Goal: Task Accomplishment & Management: Manage account settings

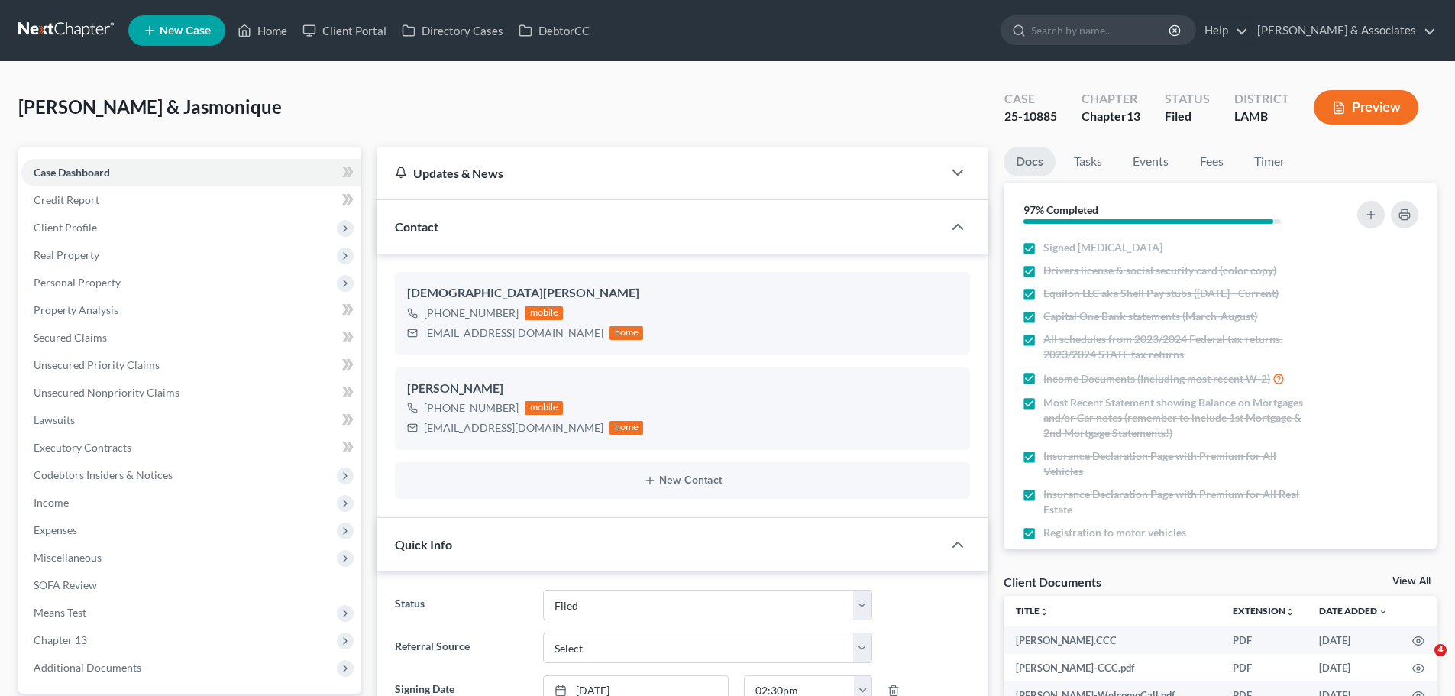
select select "8"
click at [258, 30] on link "Home" at bounding box center [262, 30] width 65 height 27
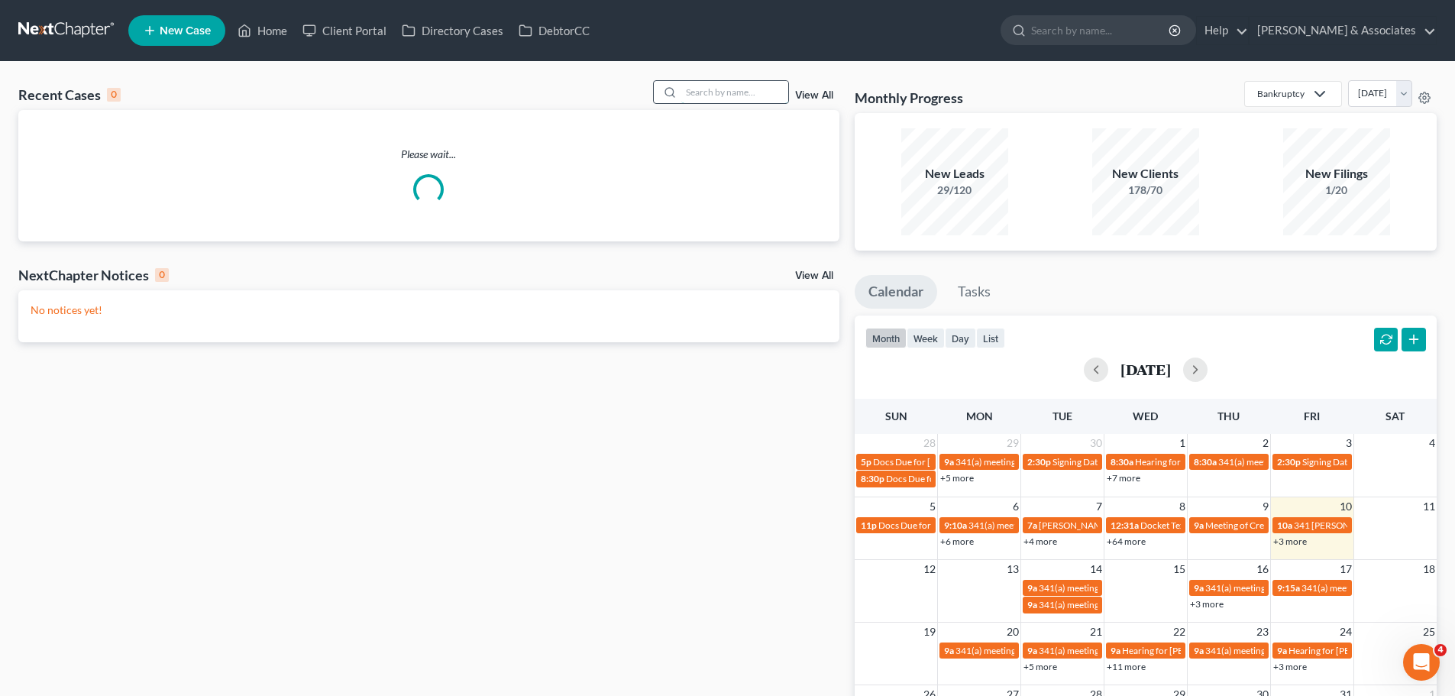
click at [715, 90] on input "search" at bounding box center [734, 92] width 107 height 22
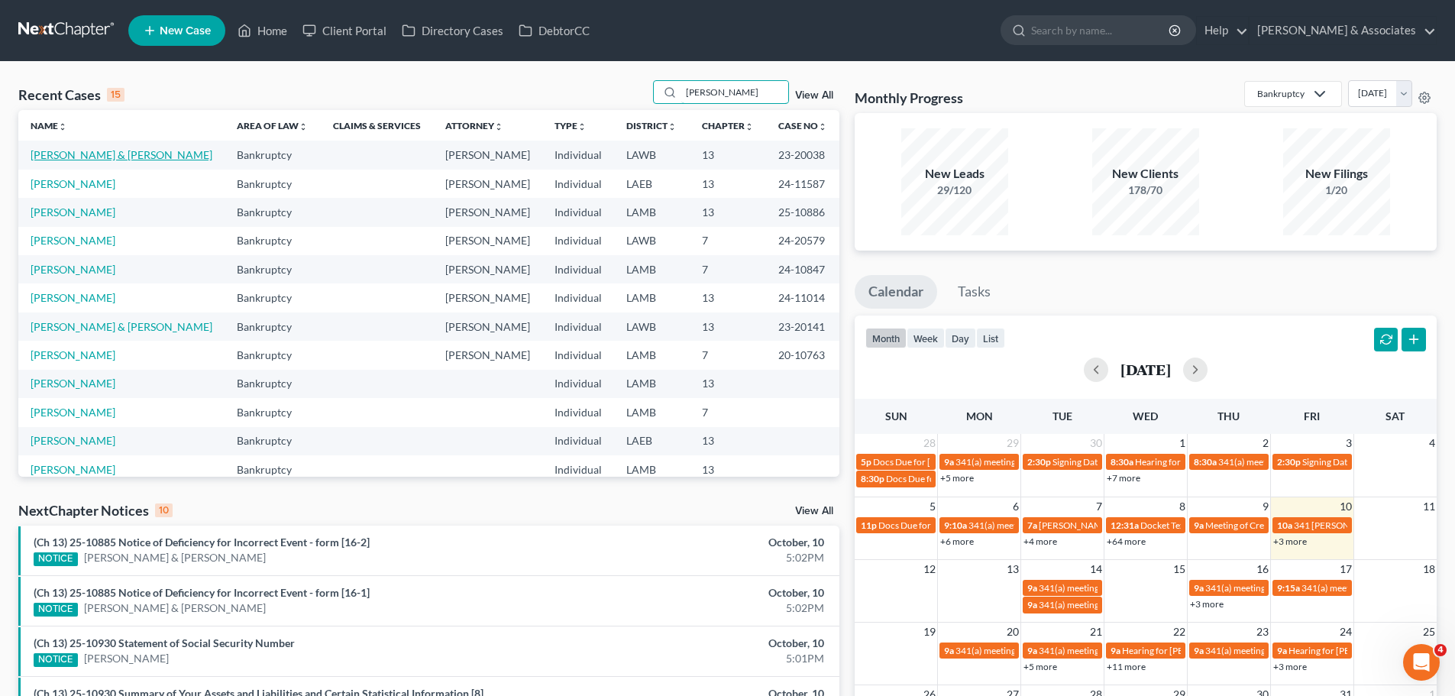
type input "[PERSON_NAME]"
click at [84, 150] on link "[PERSON_NAME] & [PERSON_NAME]" at bounding box center [122, 154] width 182 height 13
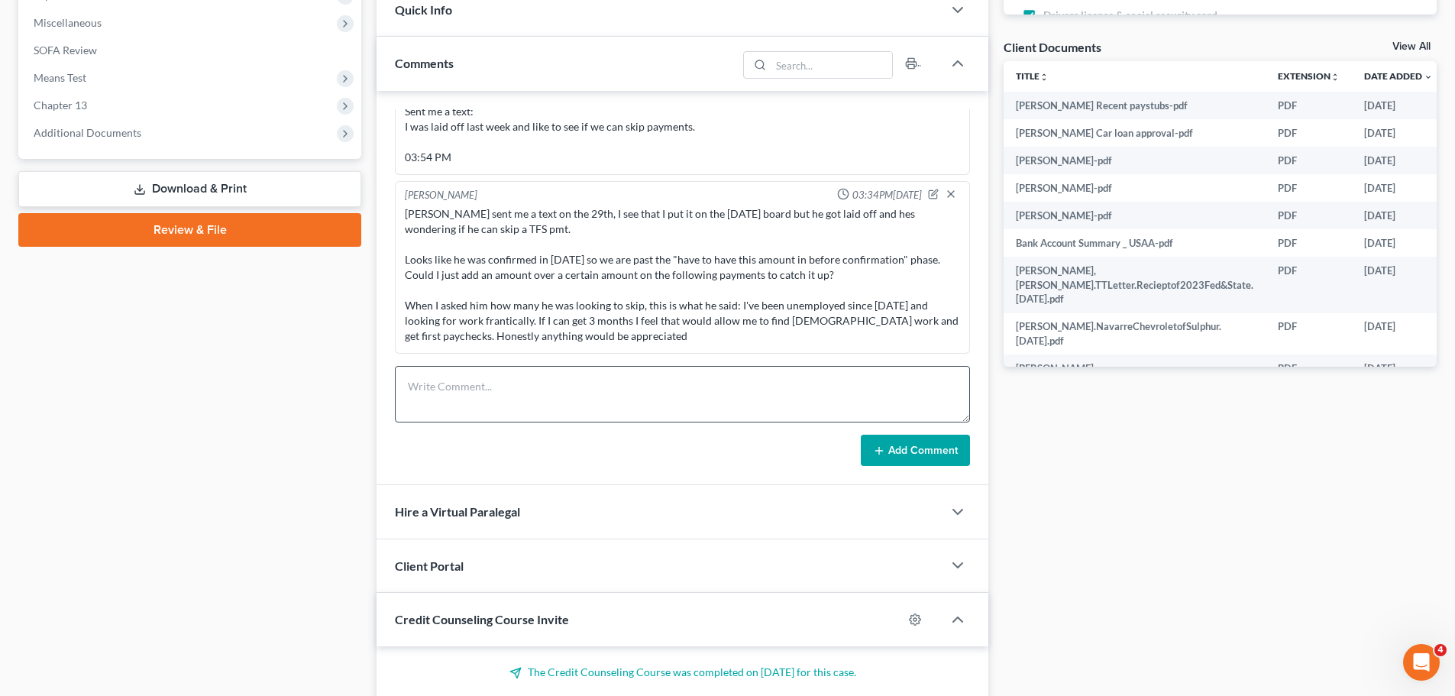
scroll to position [4928, 0]
click at [581, 411] on textarea at bounding box center [682, 394] width 575 height 57
type textarea "Agreed to stopping November. I told him to reach back out to me to see where he…"
click at [893, 453] on button "Add Comment" at bounding box center [915, 451] width 109 height 32
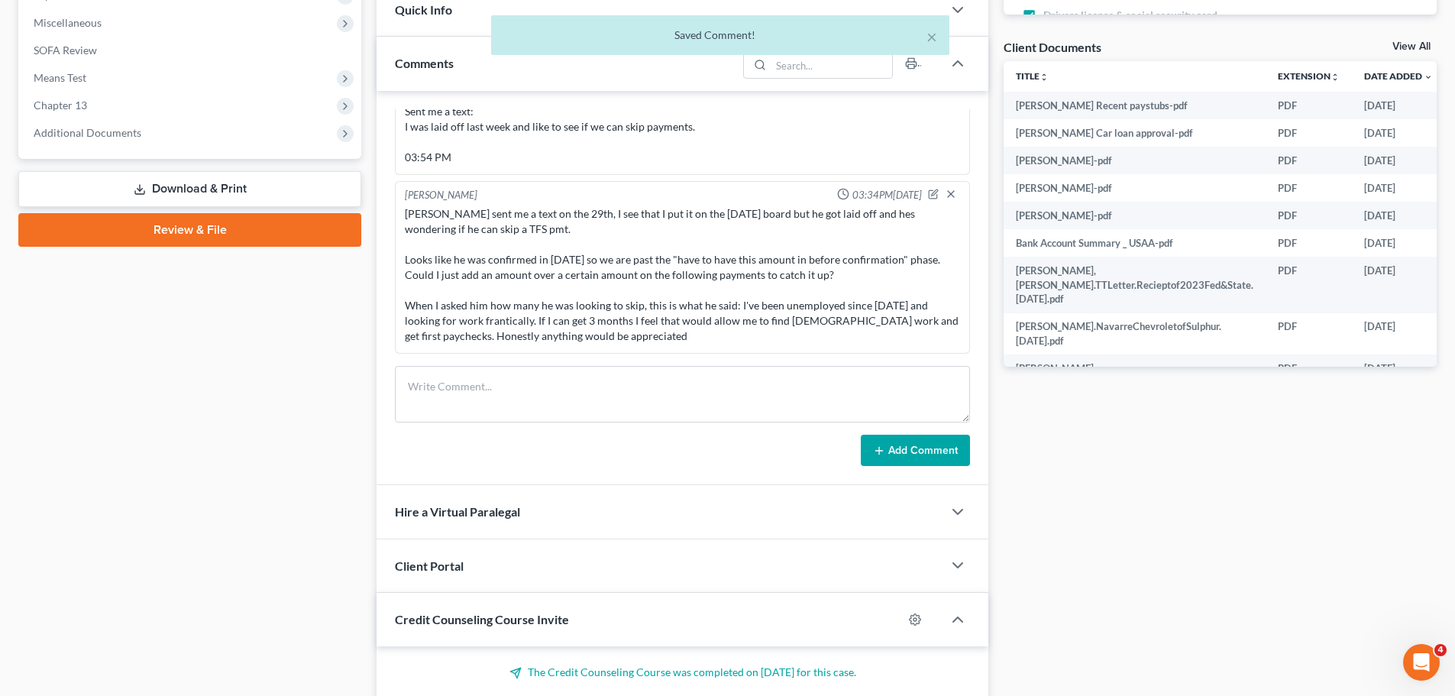
scroll to position [5501, 0]
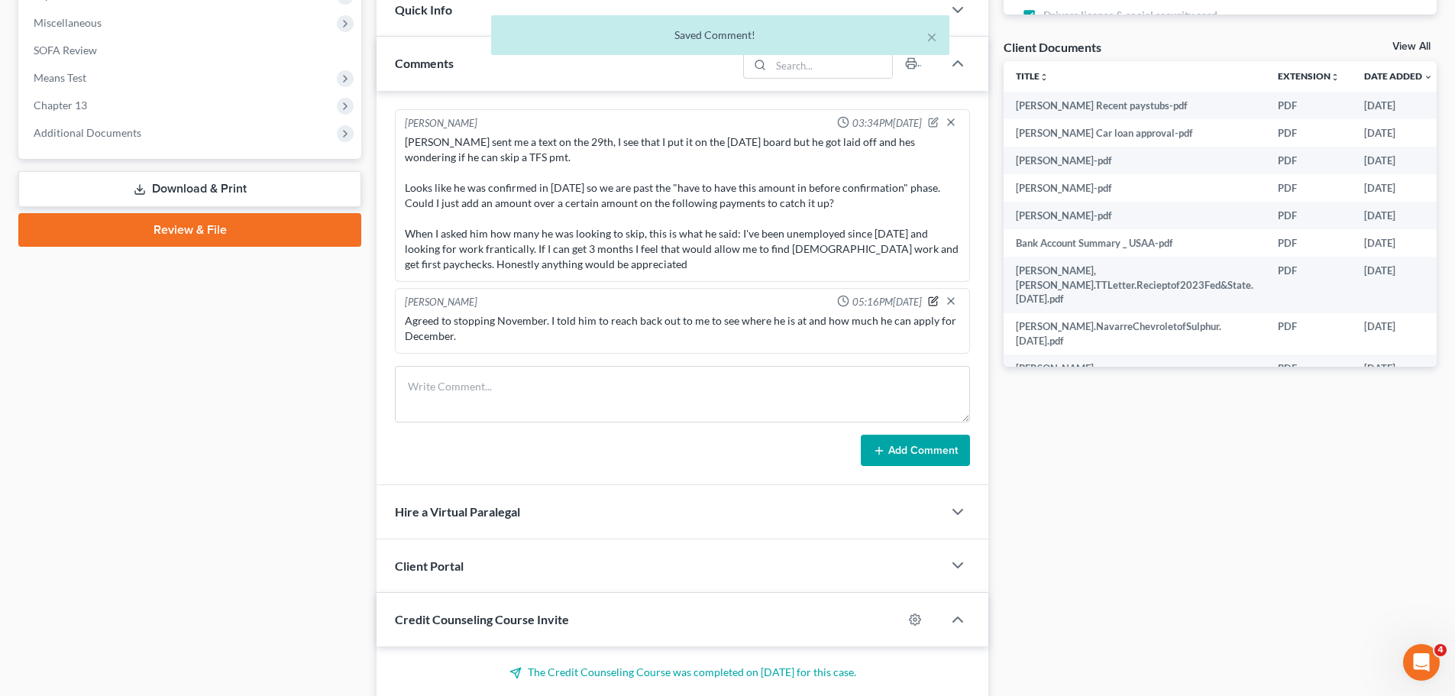
click at [930, 304] on icon "button" at bounding box center [934, 301] width 8 height 8
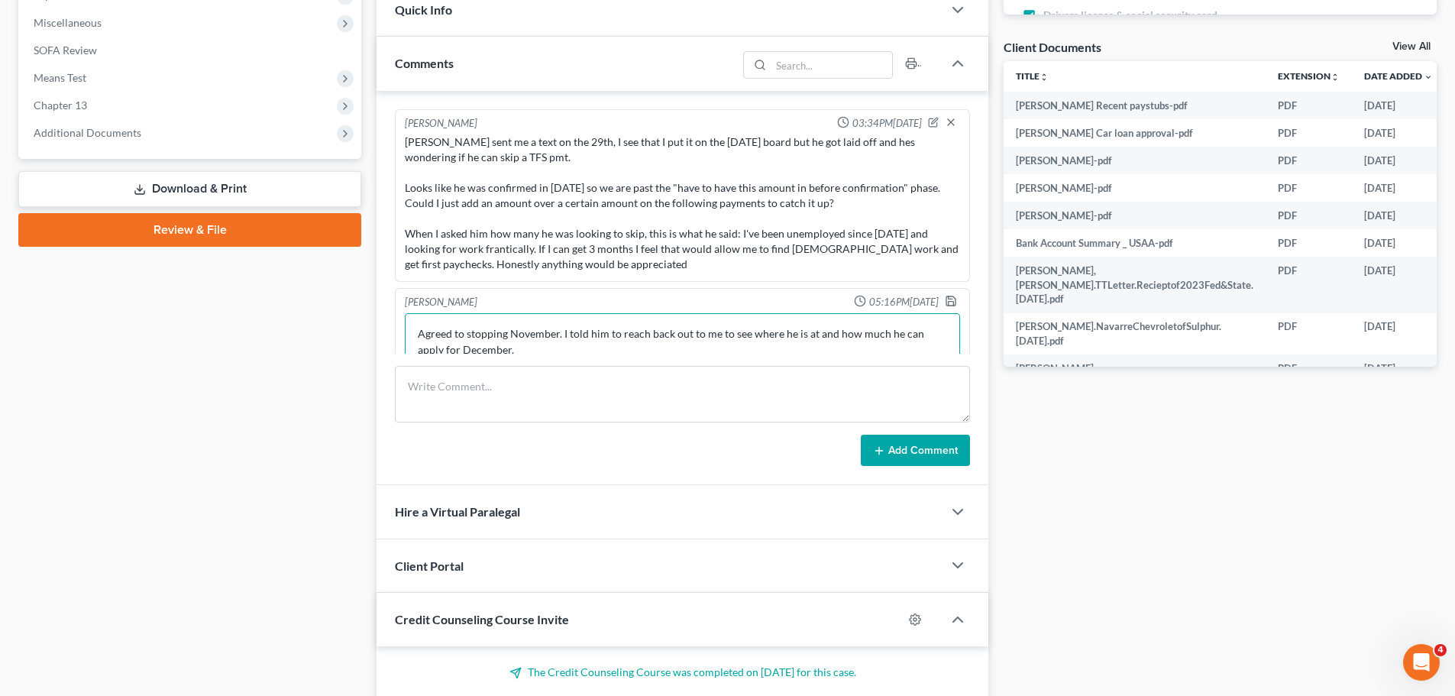
click at [555, 332] on textarea "Agreed to stopping November. I told him to reach back out to me to see where he…" at bounding box center [682, 341] width 555 height 57
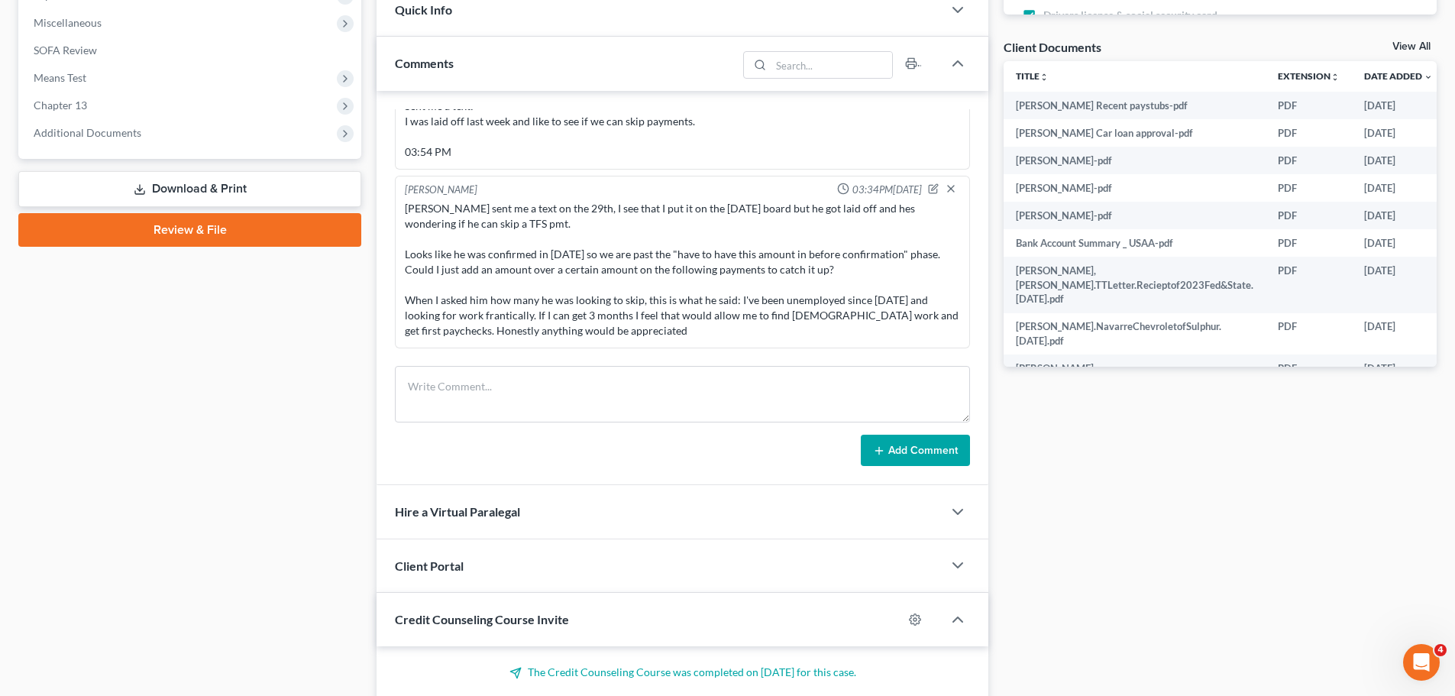
scroll to position [5527, 0]
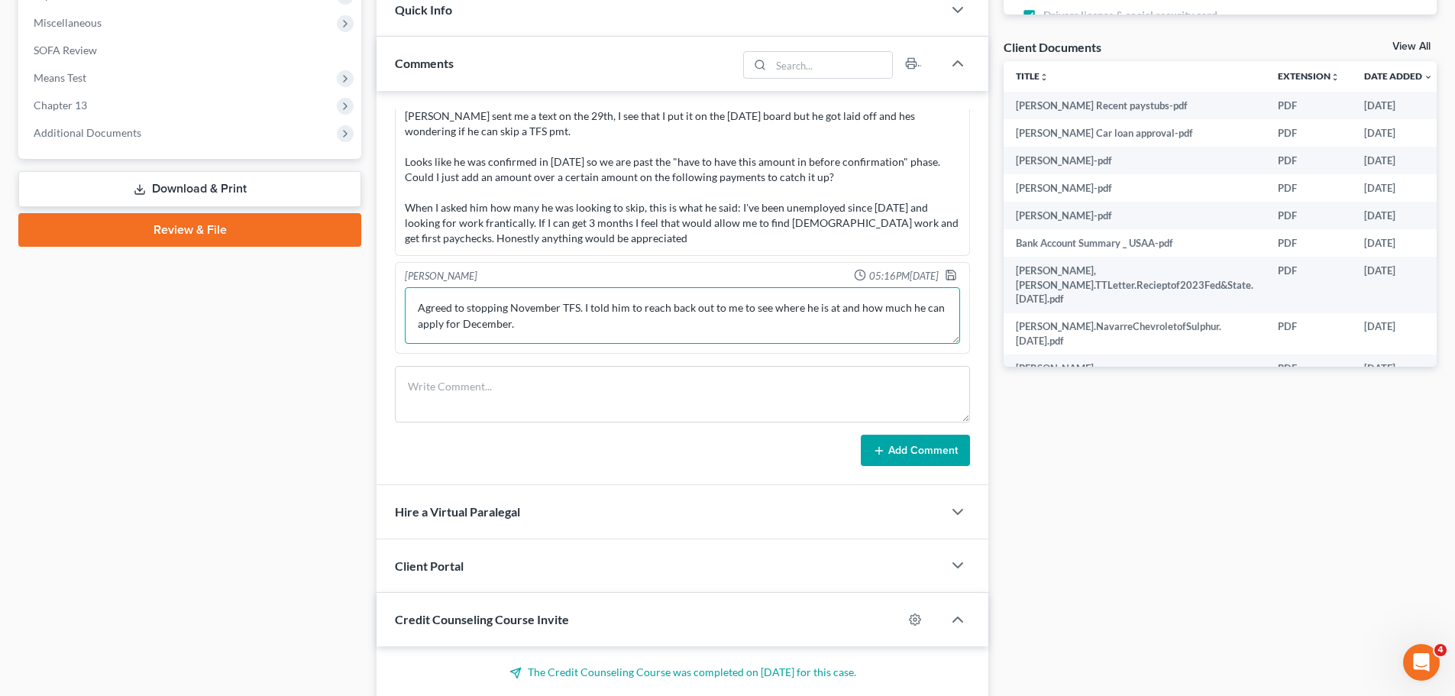
drag, startPoint x: 524, startPoint y: 316, endPoint x: 516, endPoint y: 325, distance: 11.9
click at [524, 319] on textarea "Agreed to stopping November TFS. I told him to reach back out to me to see wher…" at bounding box center [682, 315] width 555 height 57
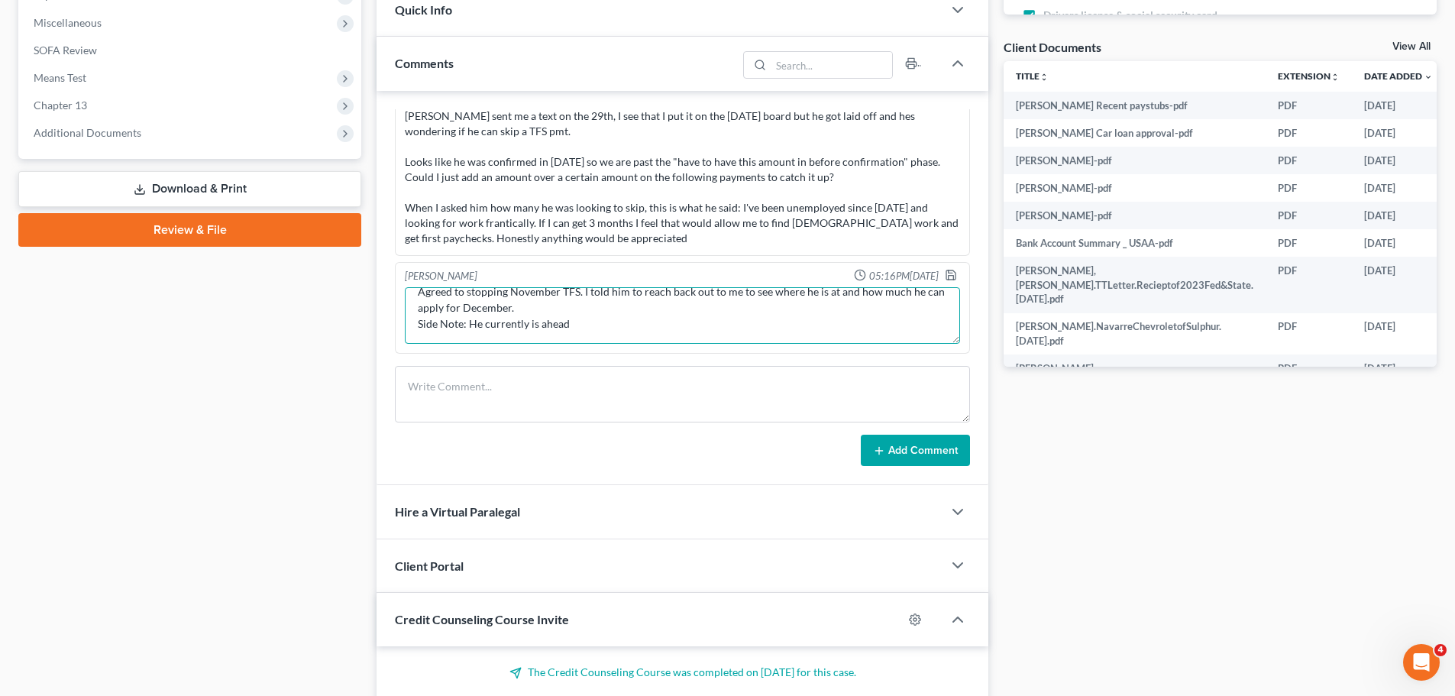
paste textarea "$1,568.97"
type textarea "Agreed to stopping November TFS. I told him to reach back out to me to see wher…"
click at [945, 277] on icon "button" at bounding box center [951, 275] width 12 height 12
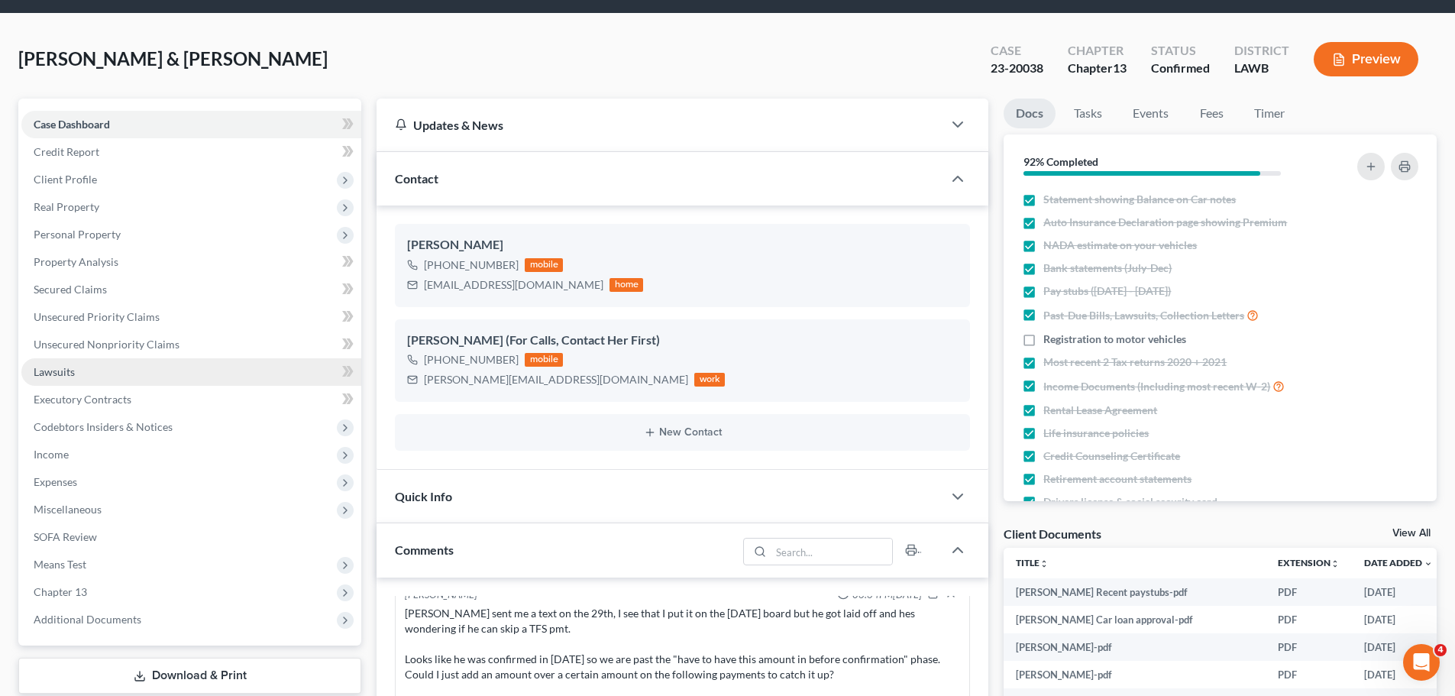
scroll to position [0, 0]
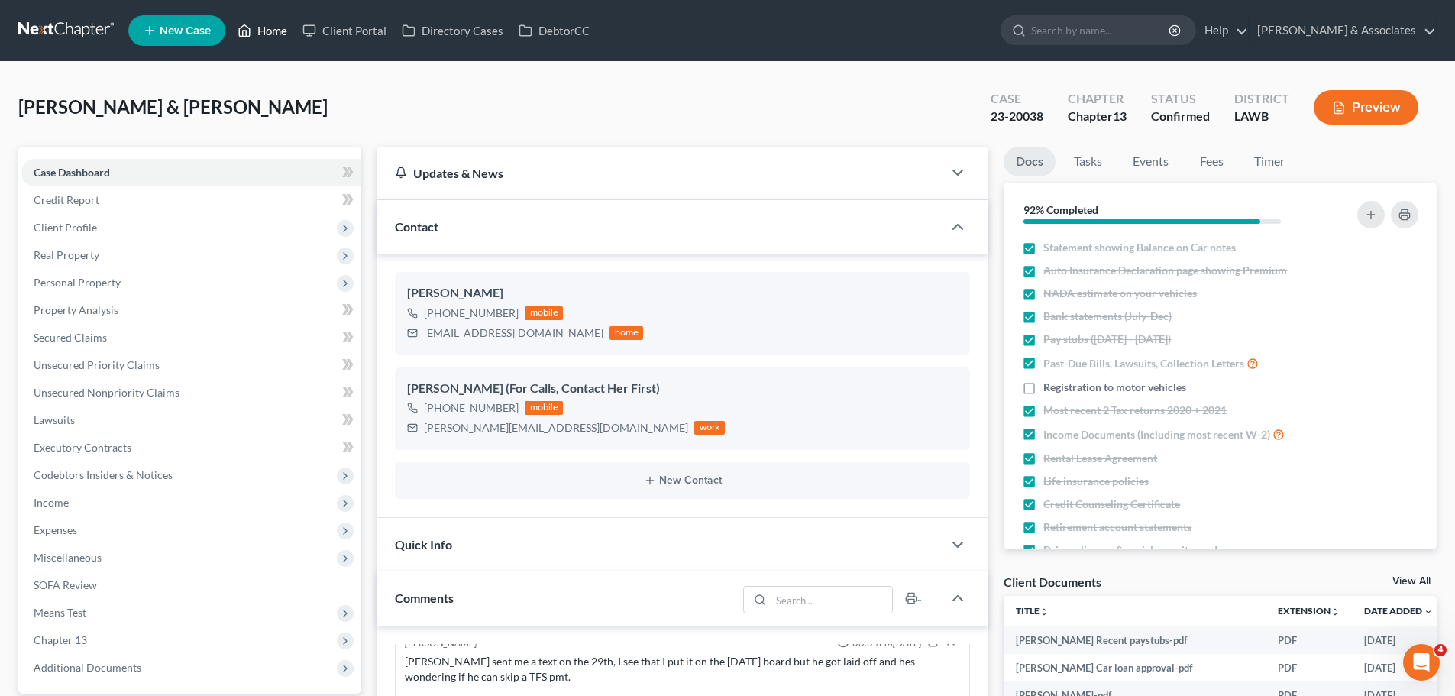
click at [277, 32] on link "Home" at bounding box center [262, 30] width 65 height 27
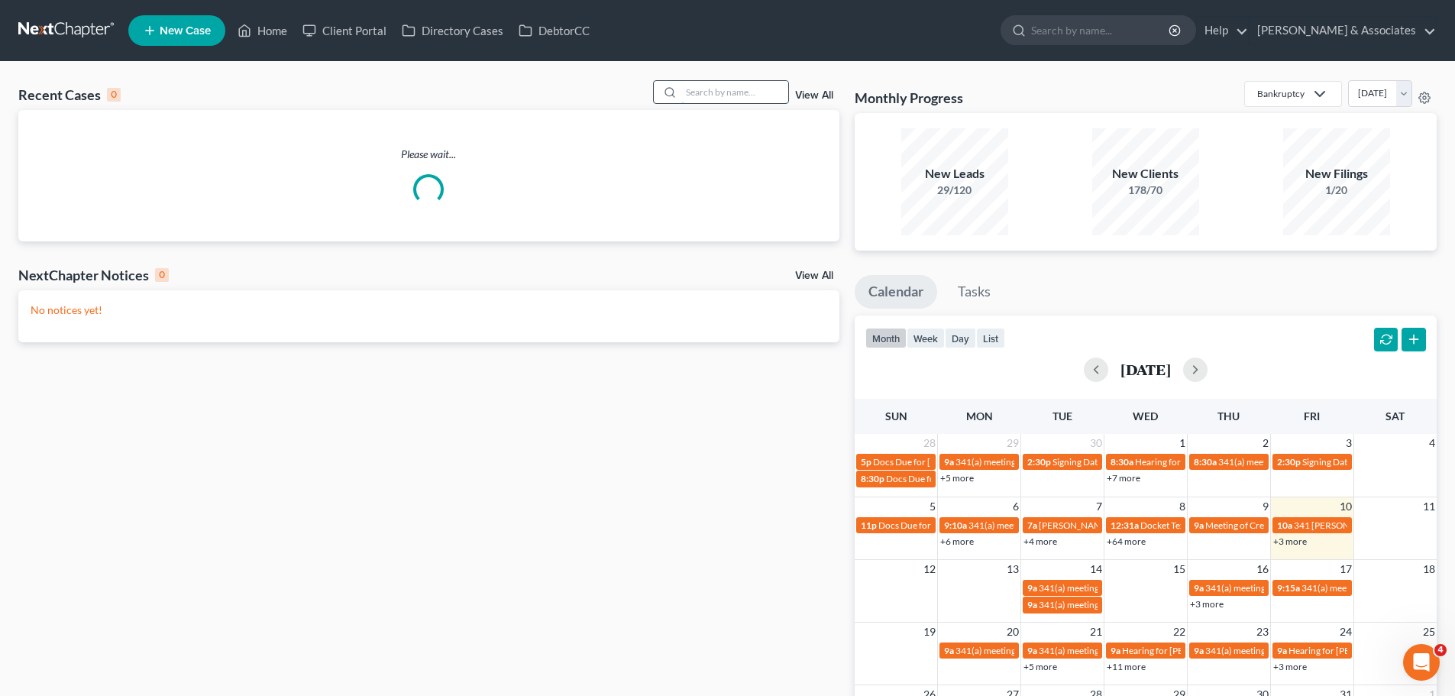
click at [721, 84] on input "search" at bounding box center [734, 92] width 107 height 22
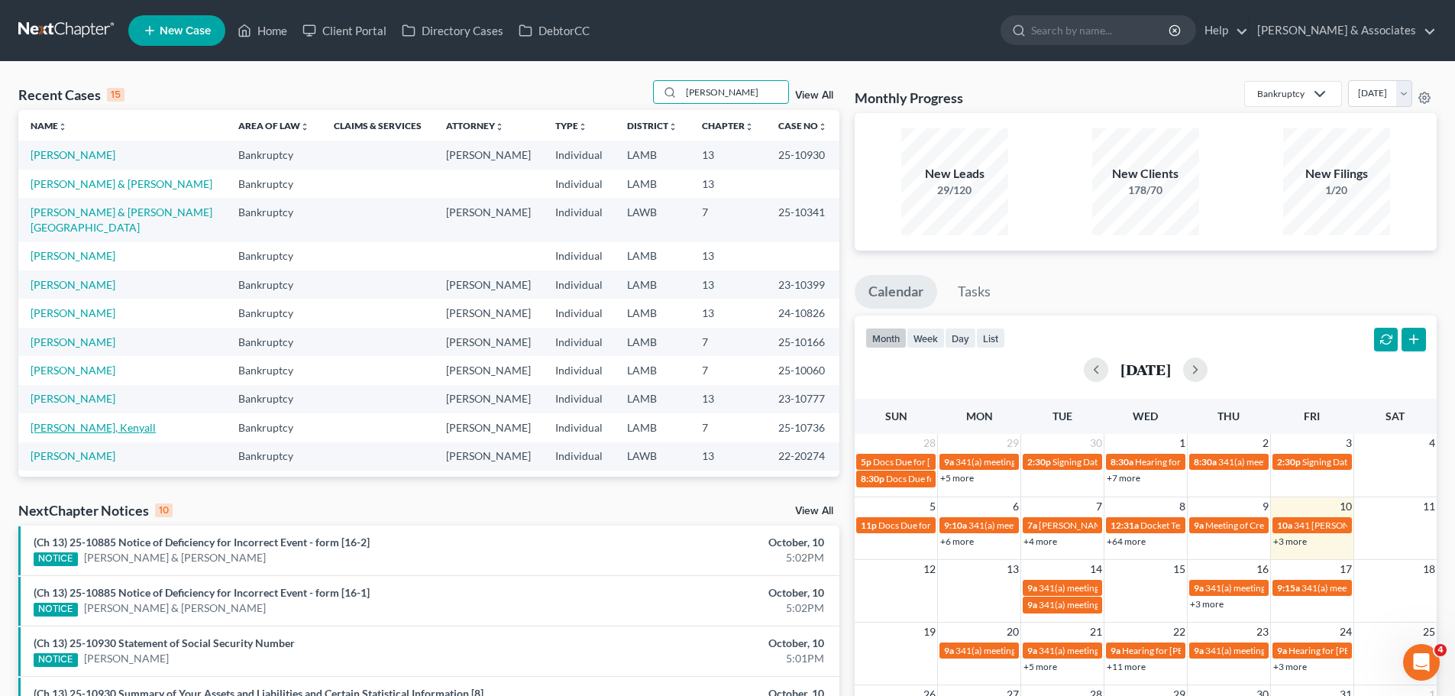
type input "[PERSON_NAME]"
click at [97, 424] on link "[PERSON_NAME], Kenyall" at bounding box center [93, 427] width 125 height 13
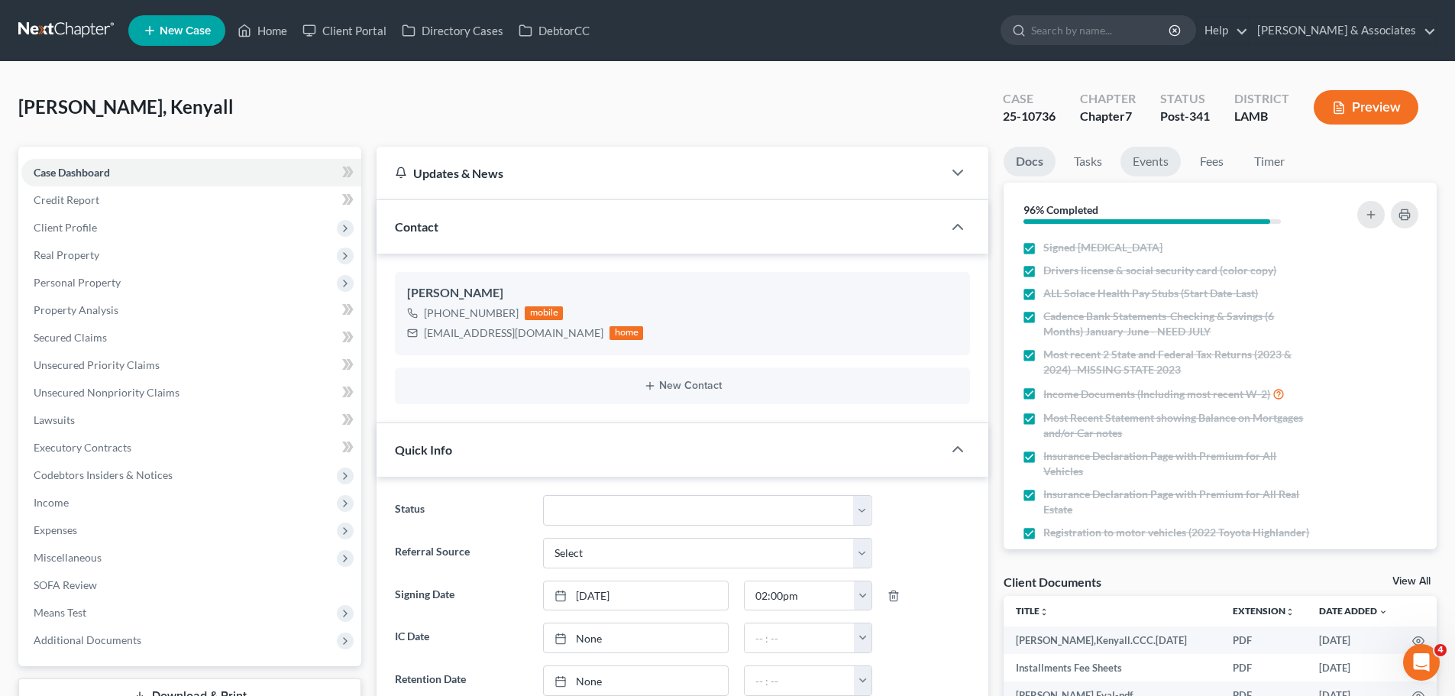
click at [1168, 162] on link "Events" at bounding box center [1151, 162] width 60 height 30
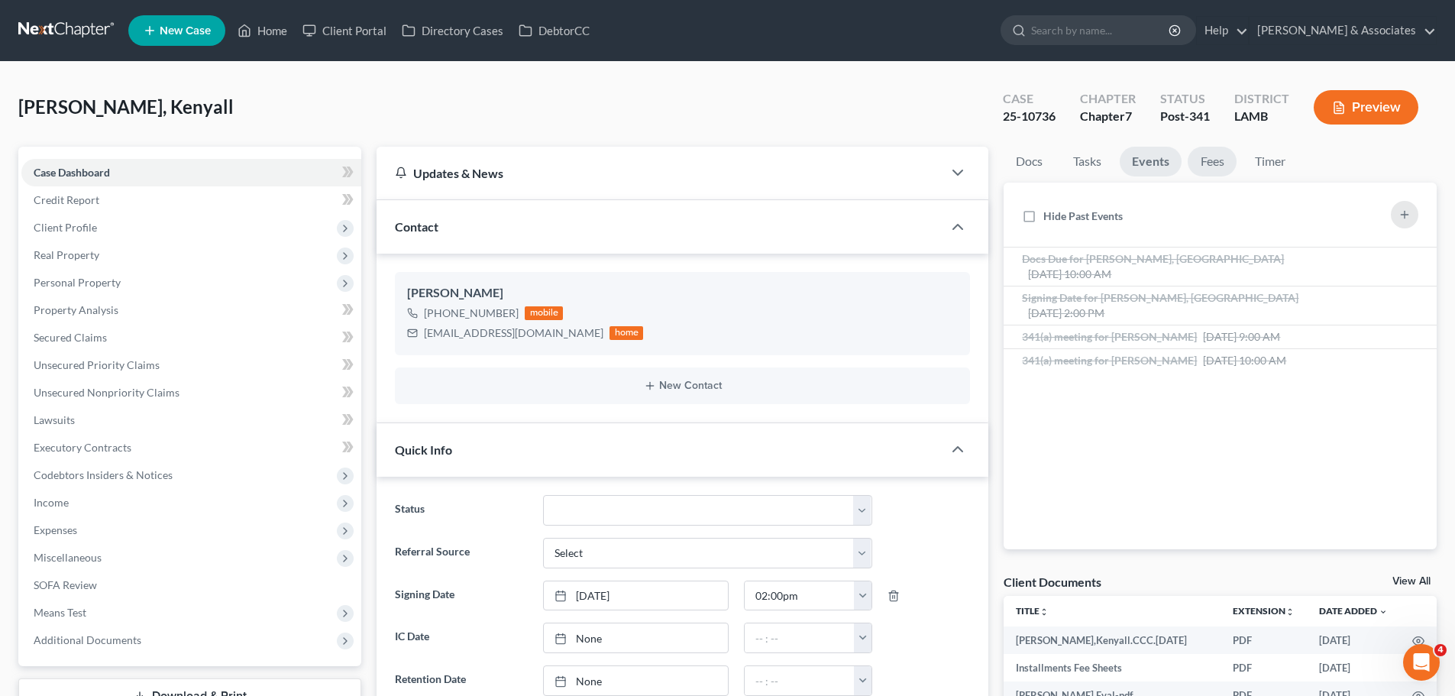
click at [1199, 157] on link "Fees" at bounding box center [1212, 162] width 49 height 30
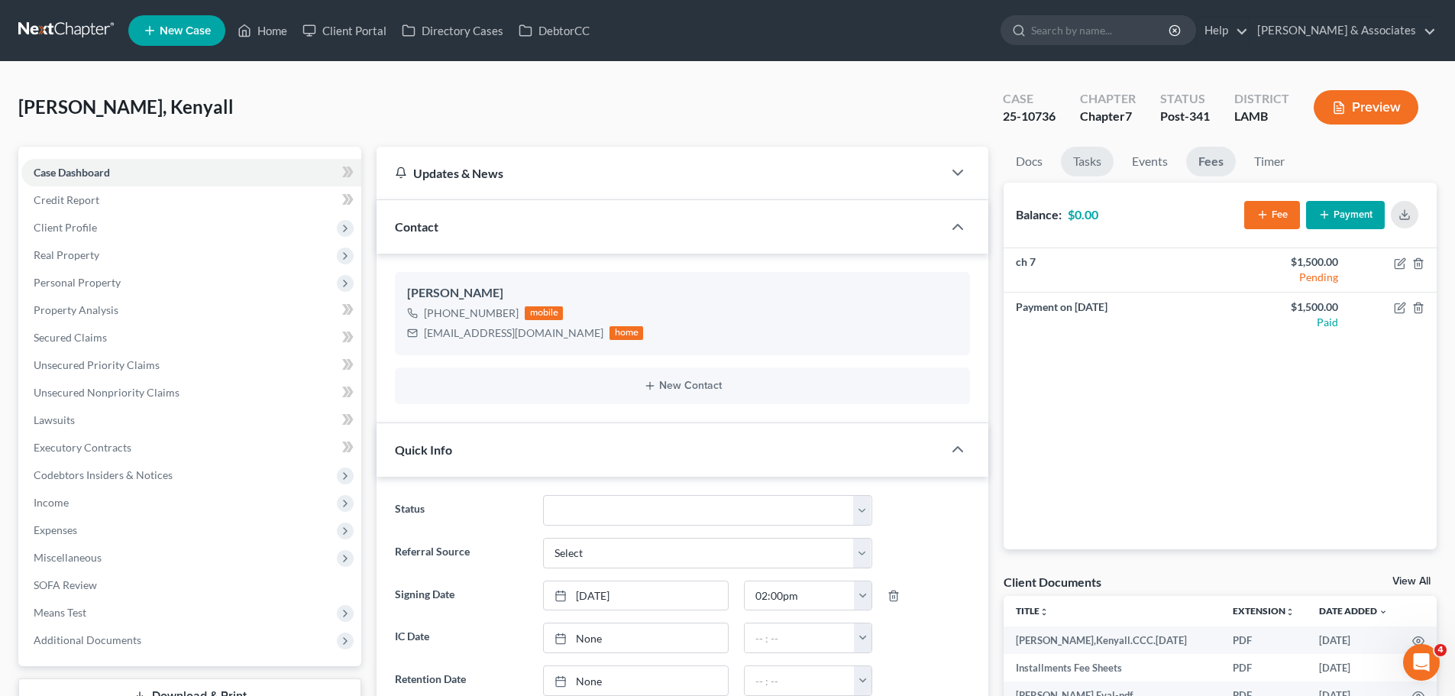
click at [1084, 167] on link "Tasks" at bounding box center [1087, 162] width 53 height 30
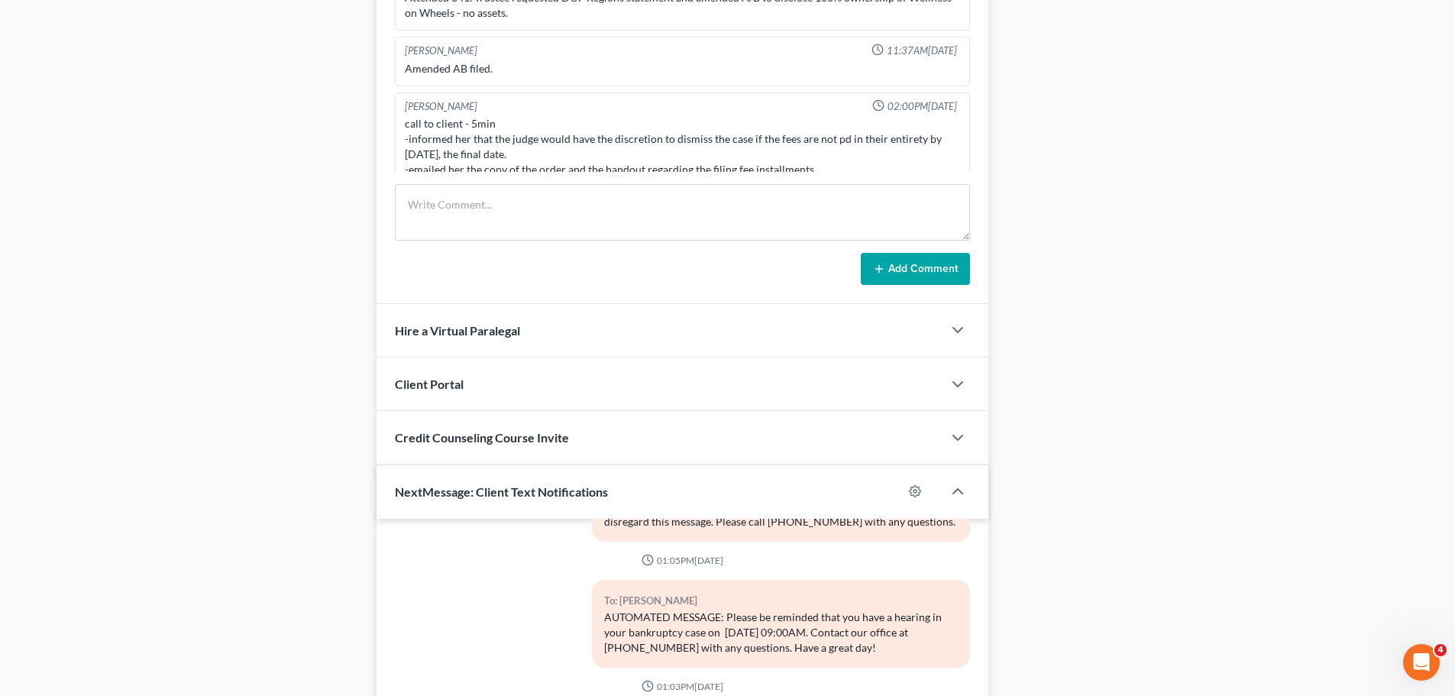
scroll to position [917, 0]
